Goal: Communication & Community: Answer question/provide support

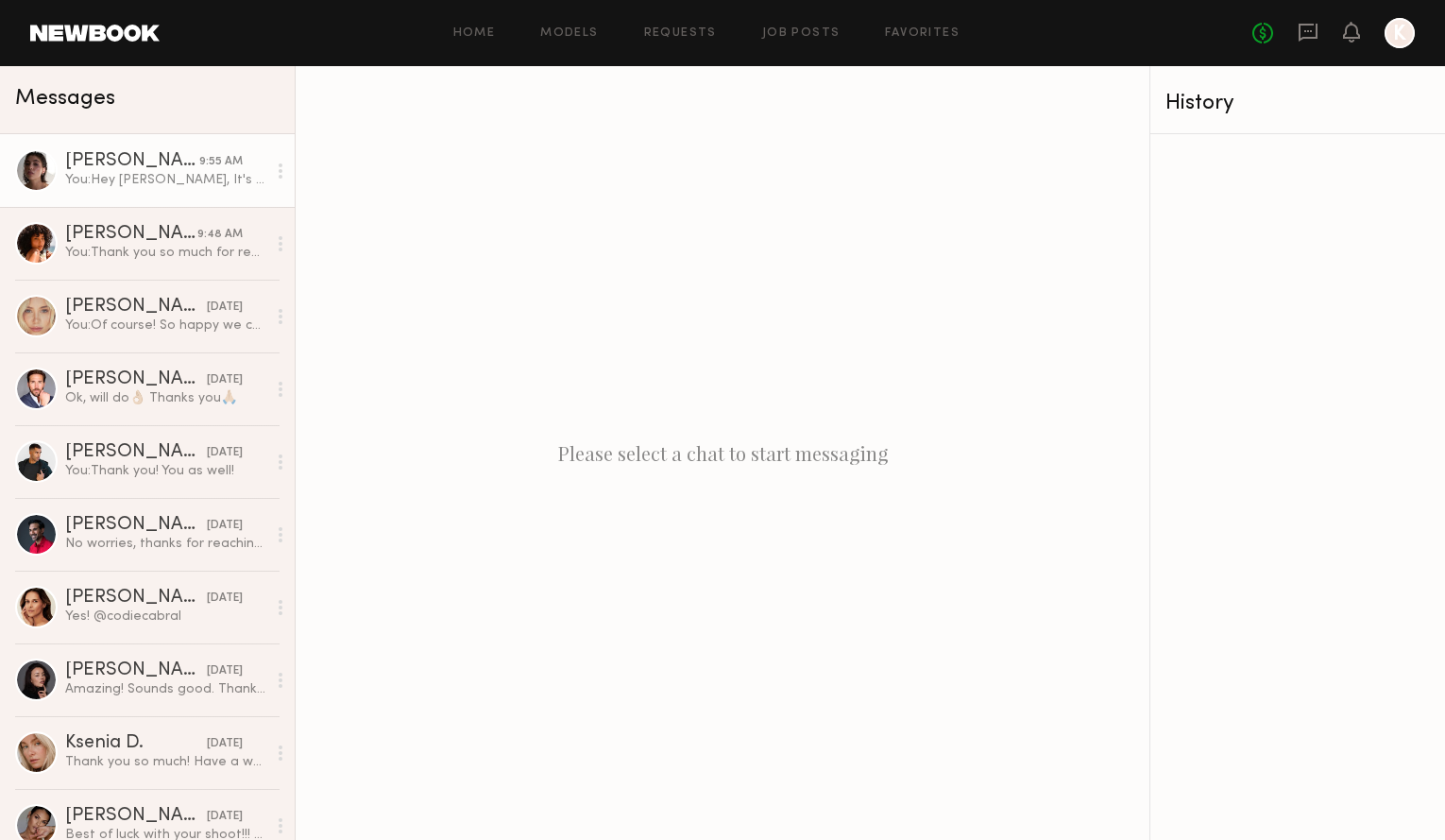
click at [131, 179] on div "You: Hey Kelsey, It's Kayla, the social media manager for Brook and York Jewelr…" at bounding box center [165, 180] width 201 height 18
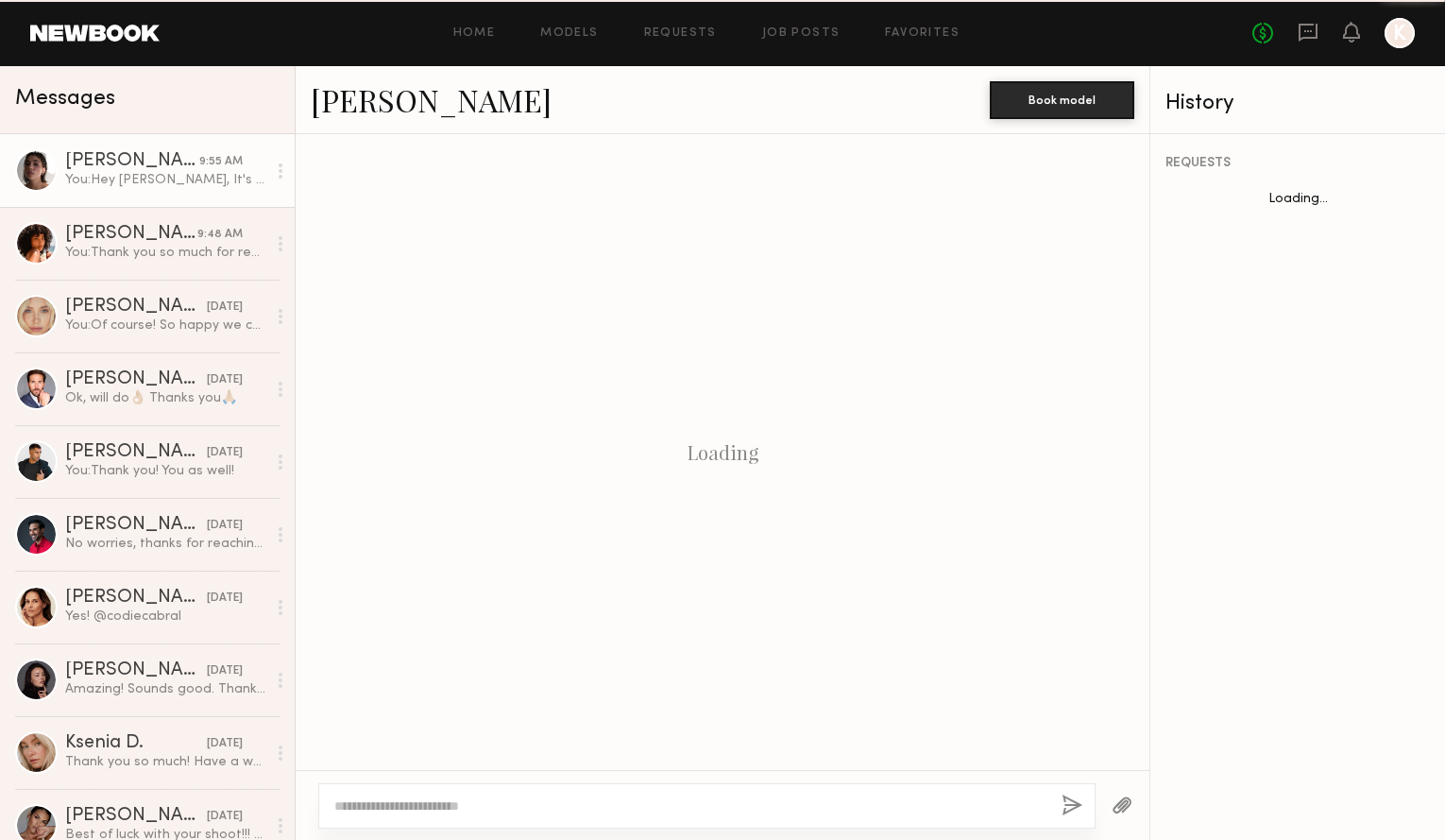
scroll to position [484, 0]
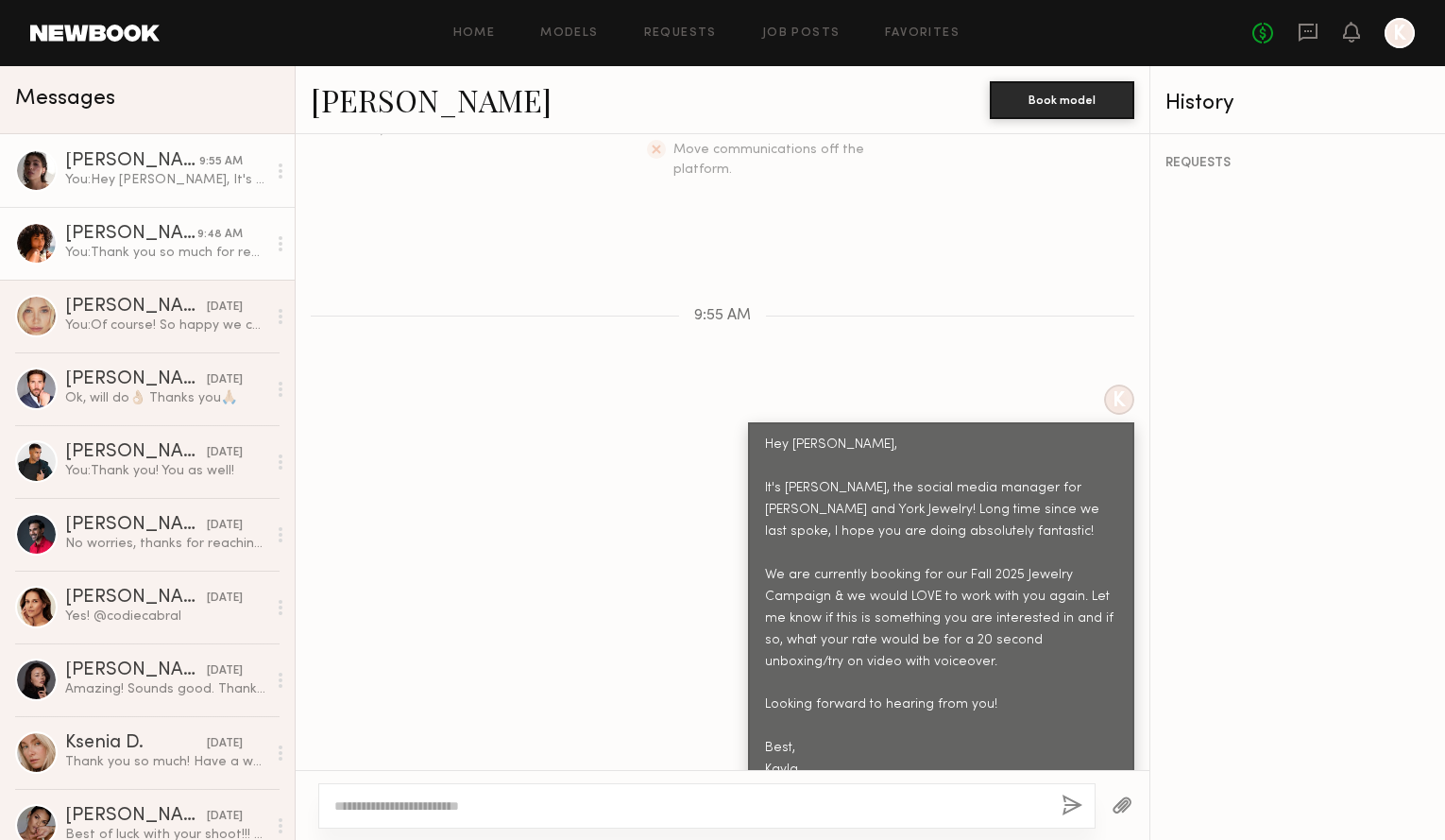
click at [143, 254] on div "You: Thank you so much for replying & so glad to hear you’re excited to work to…" at bounding box center [165, 252] width 201 height 18
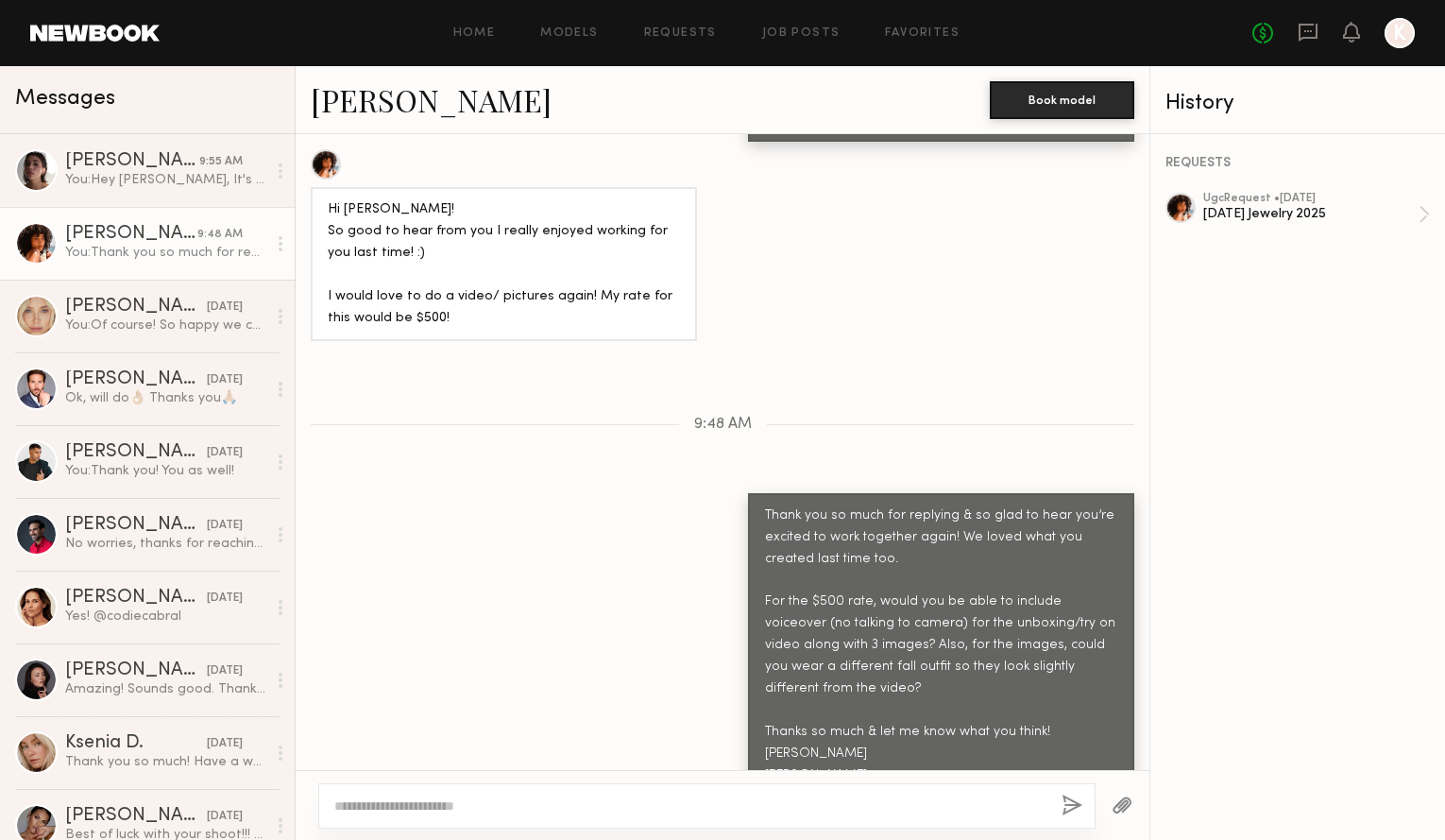
scroll to position [2969, 0]
